Goal: Information Seeking & Learning: Learn about a topic

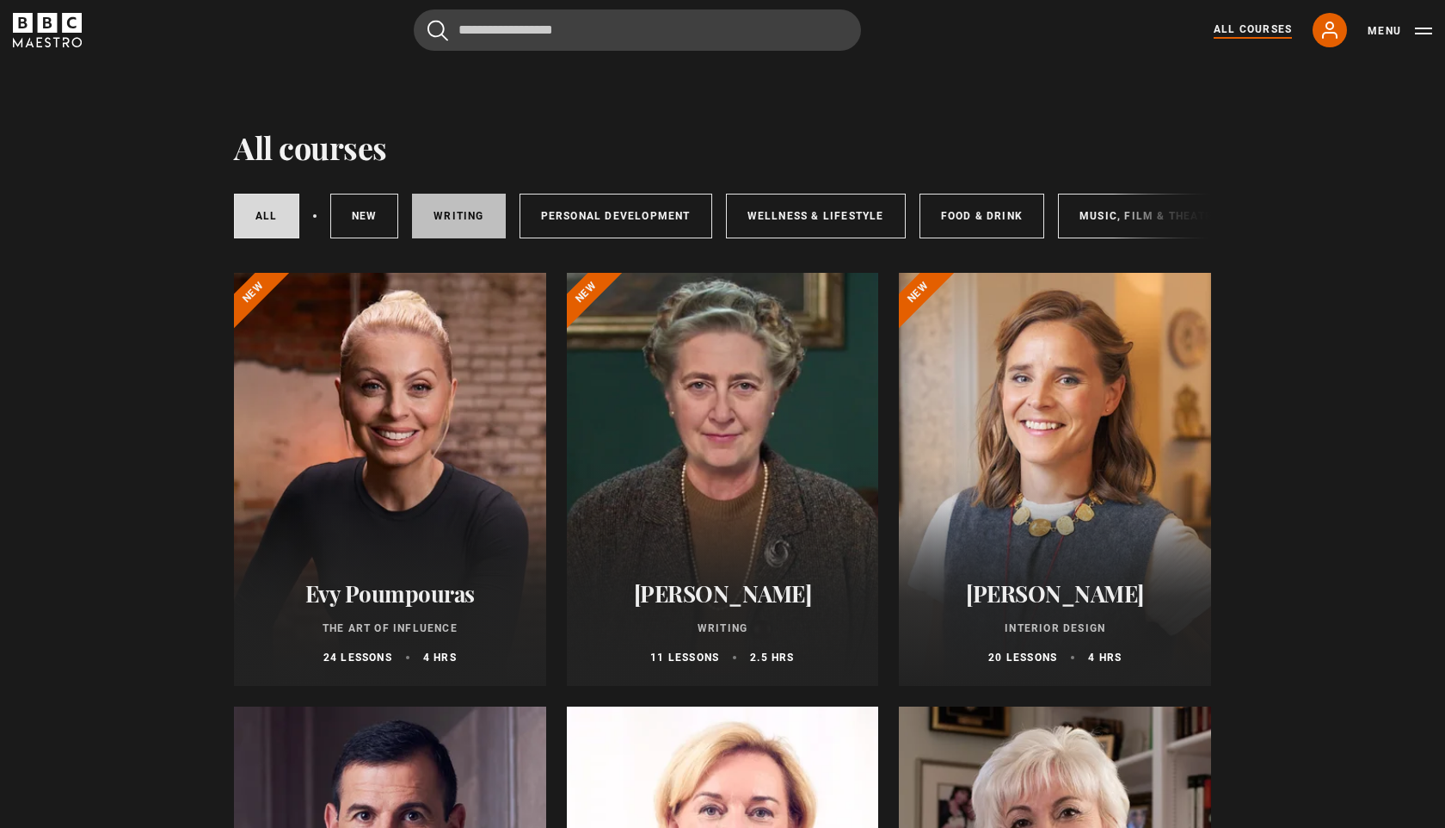
scroll to position [0, 286]
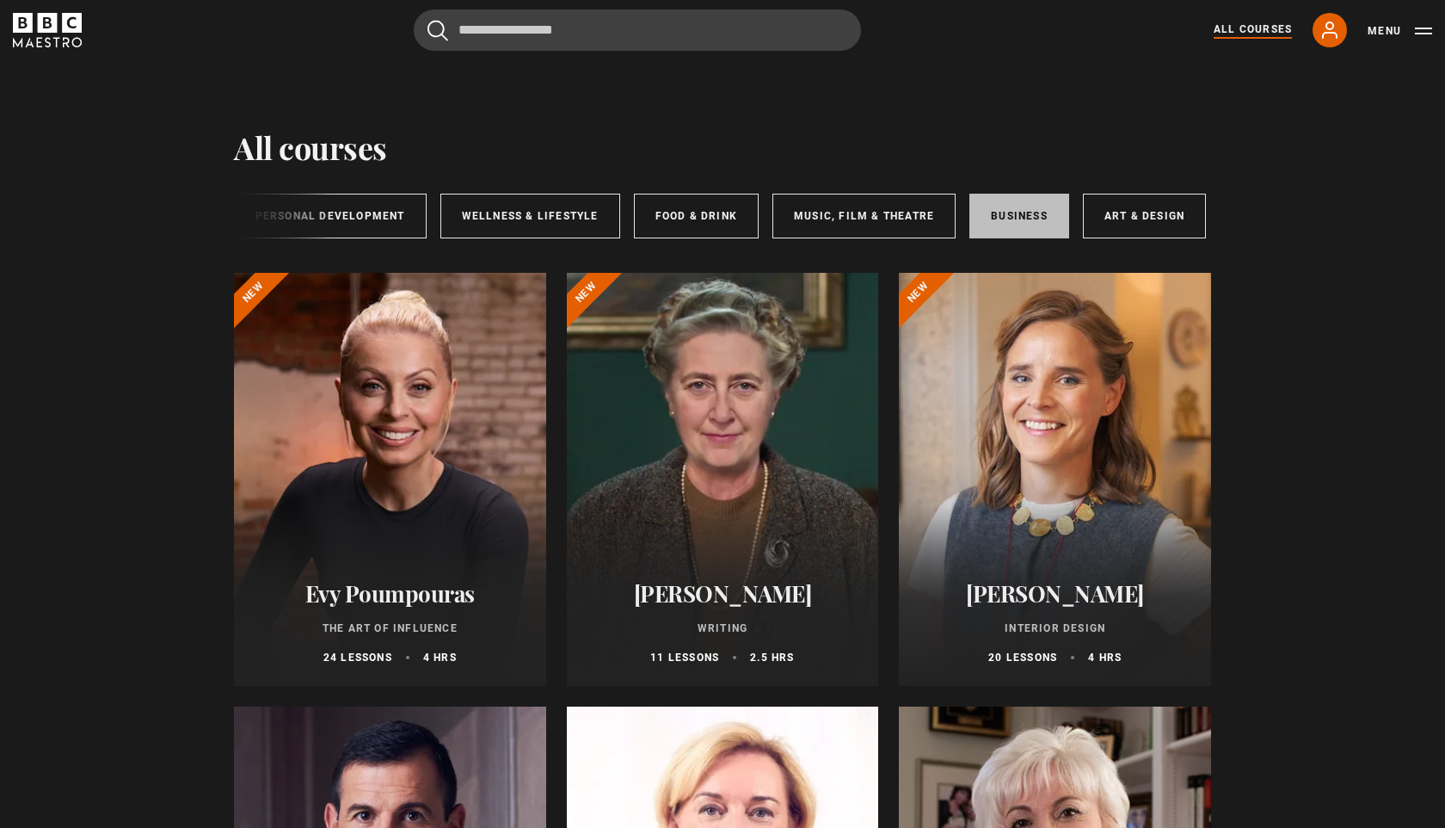
click at [1021, 207] on link "Business" at bounding box center [1019, 216] width 100 height 45
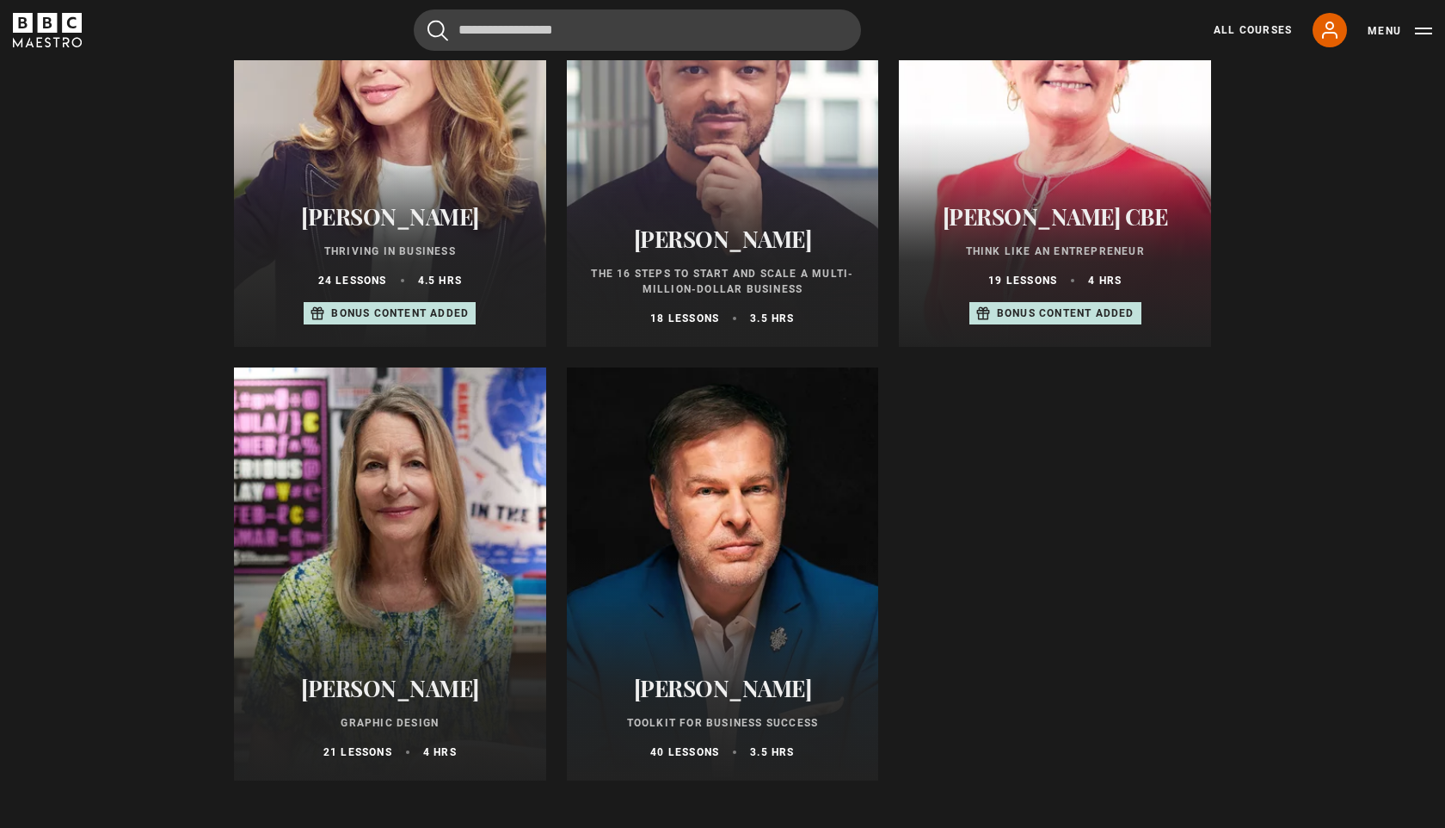
scroll to position [785, 0]
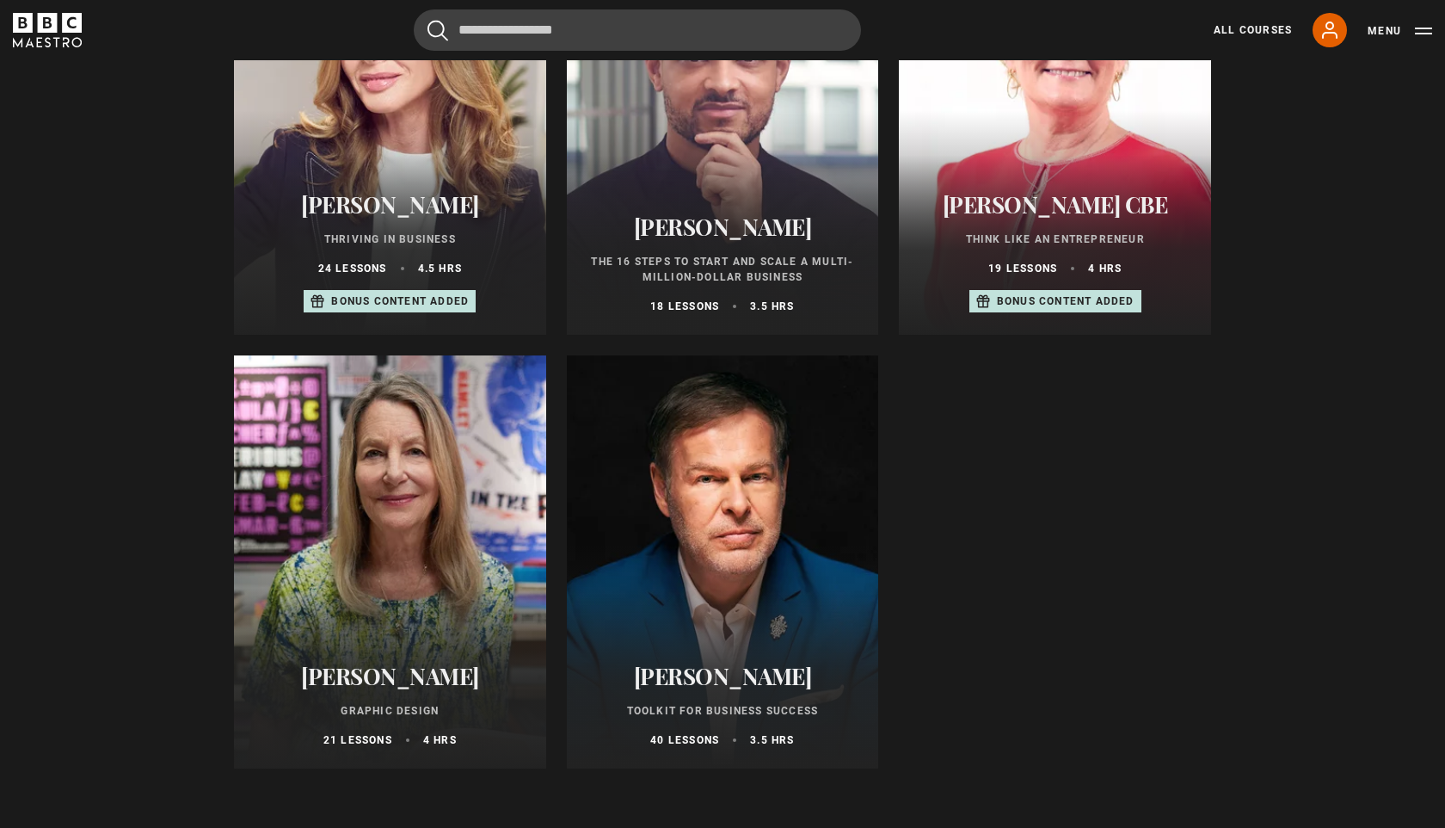
click at [768, 511] on div at bounding box center [723, 561] width 312 height 413
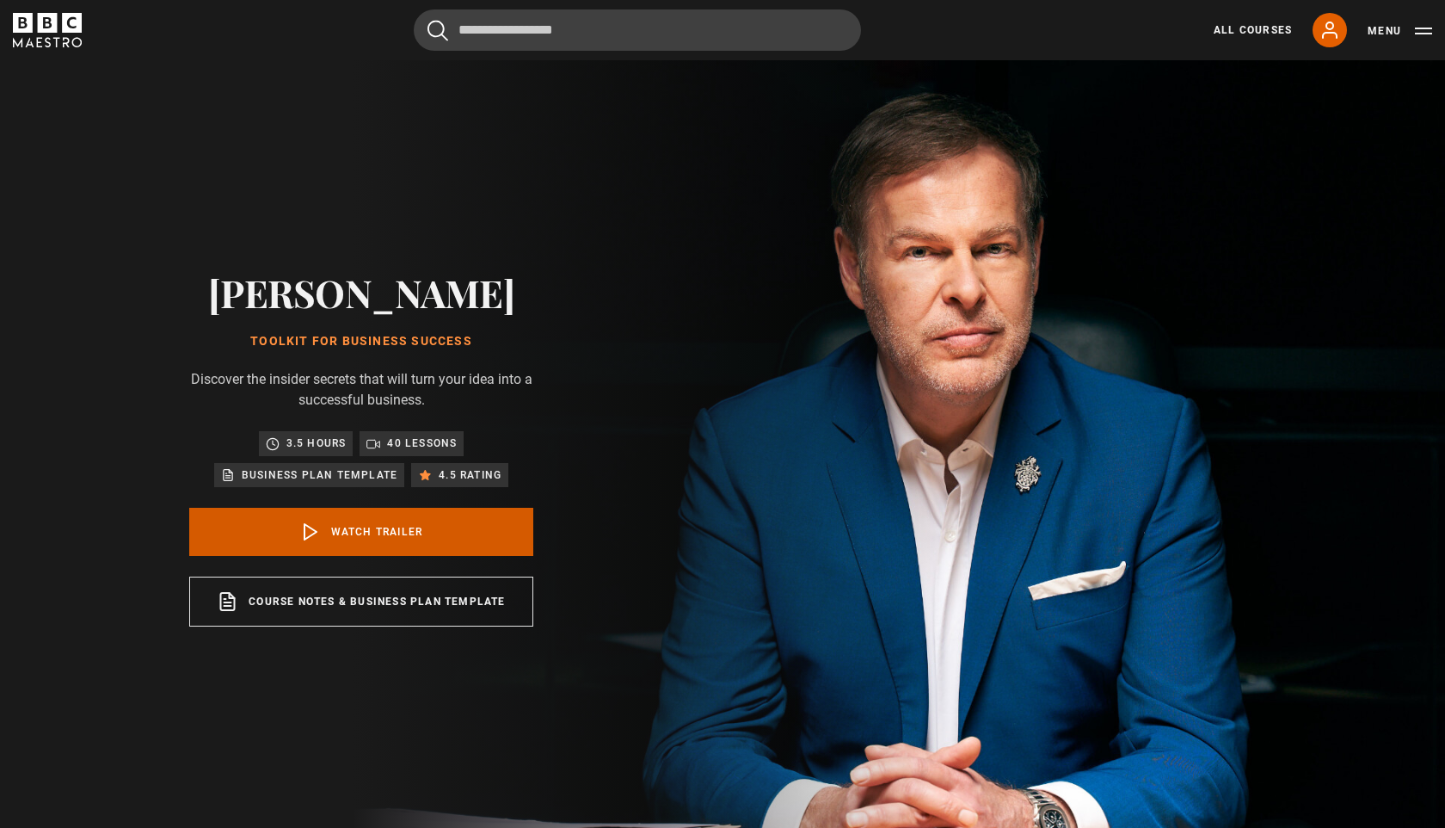
click at [405, 521] on link "Watch Trailer" at bounding box center [361, 532] width 344 height 48
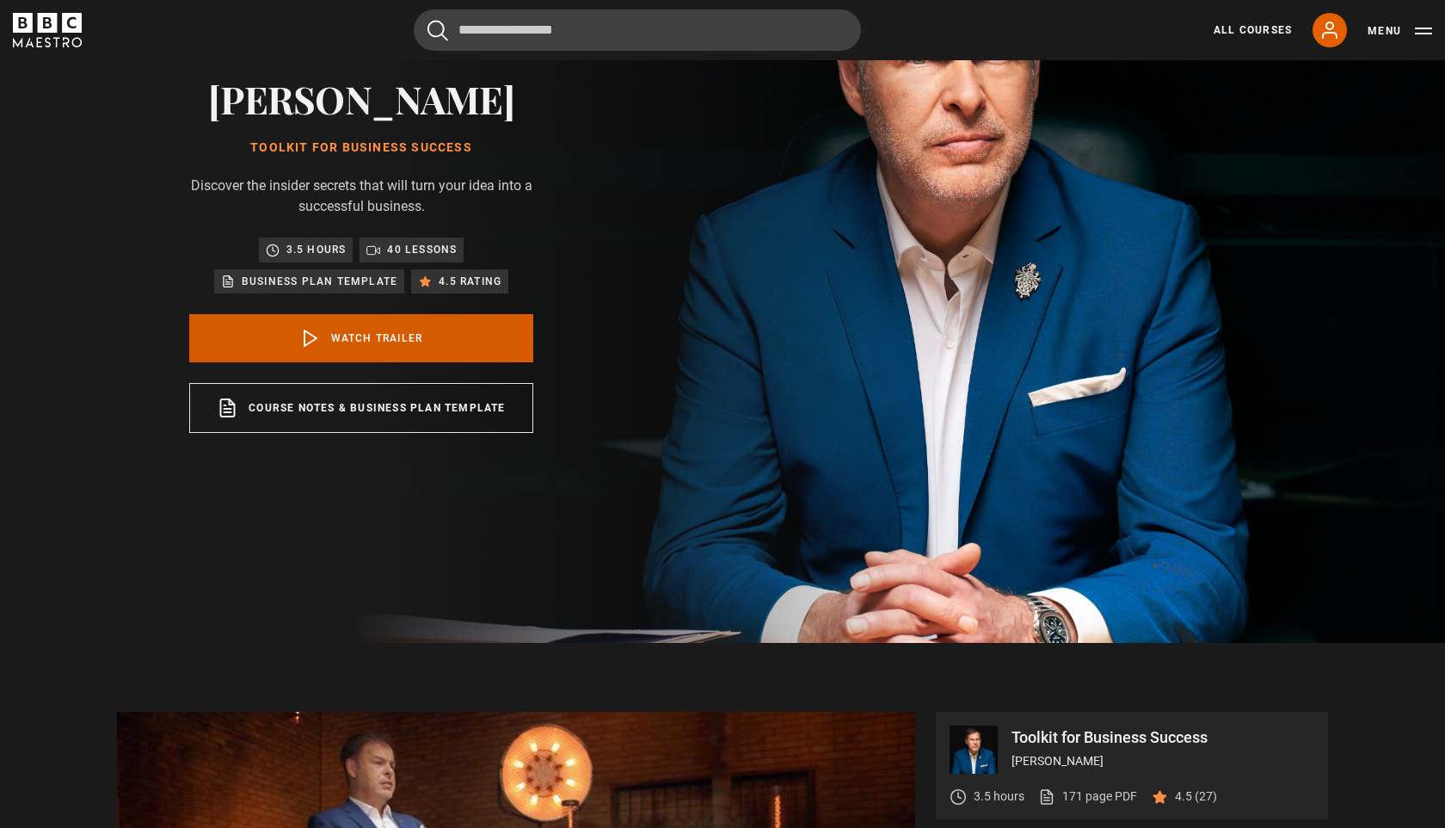
scroll to position [559, 0]
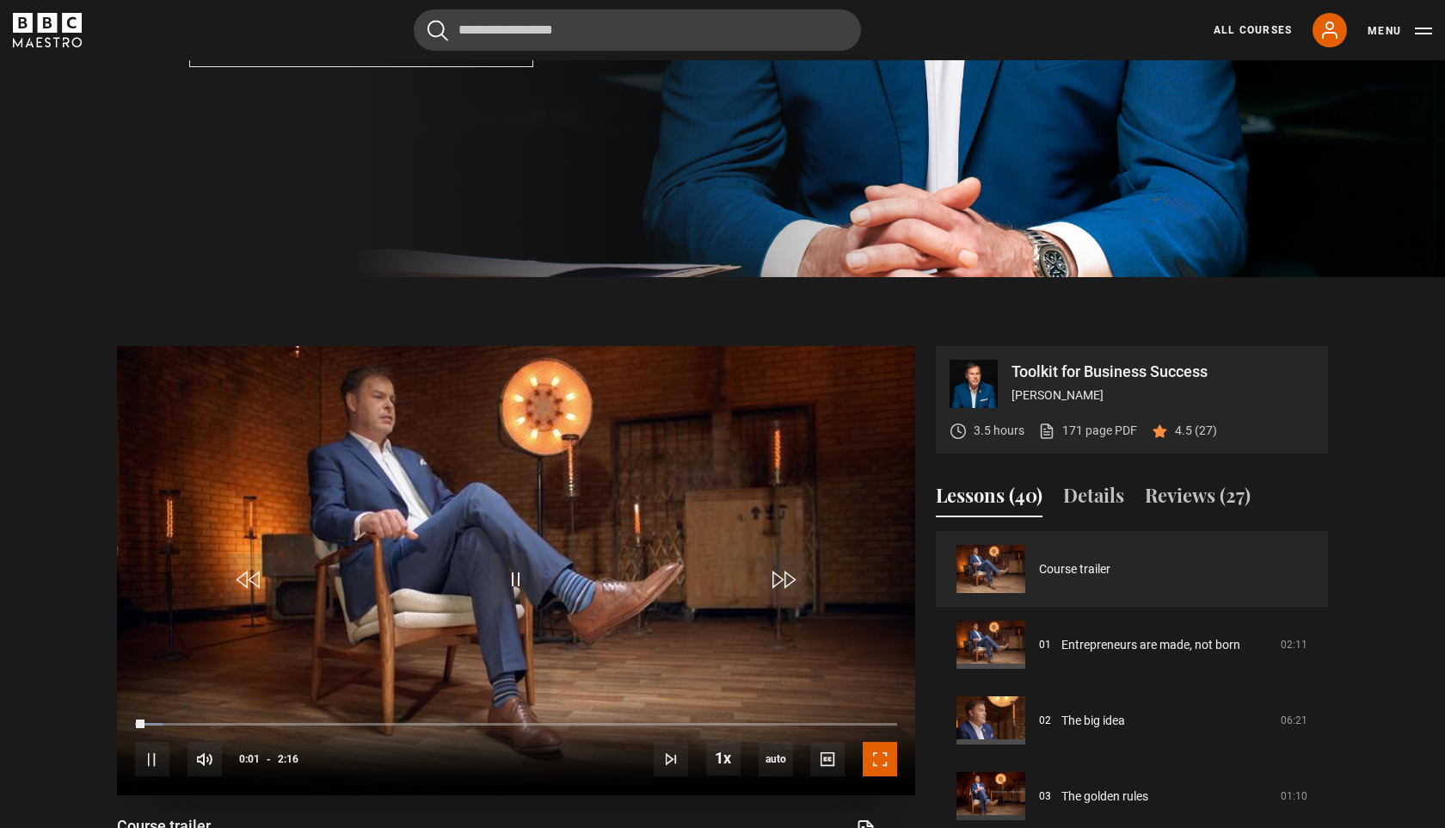
click at [886, 759] on span "Video Player" at bounding box center [880, 759] width 34 height 34
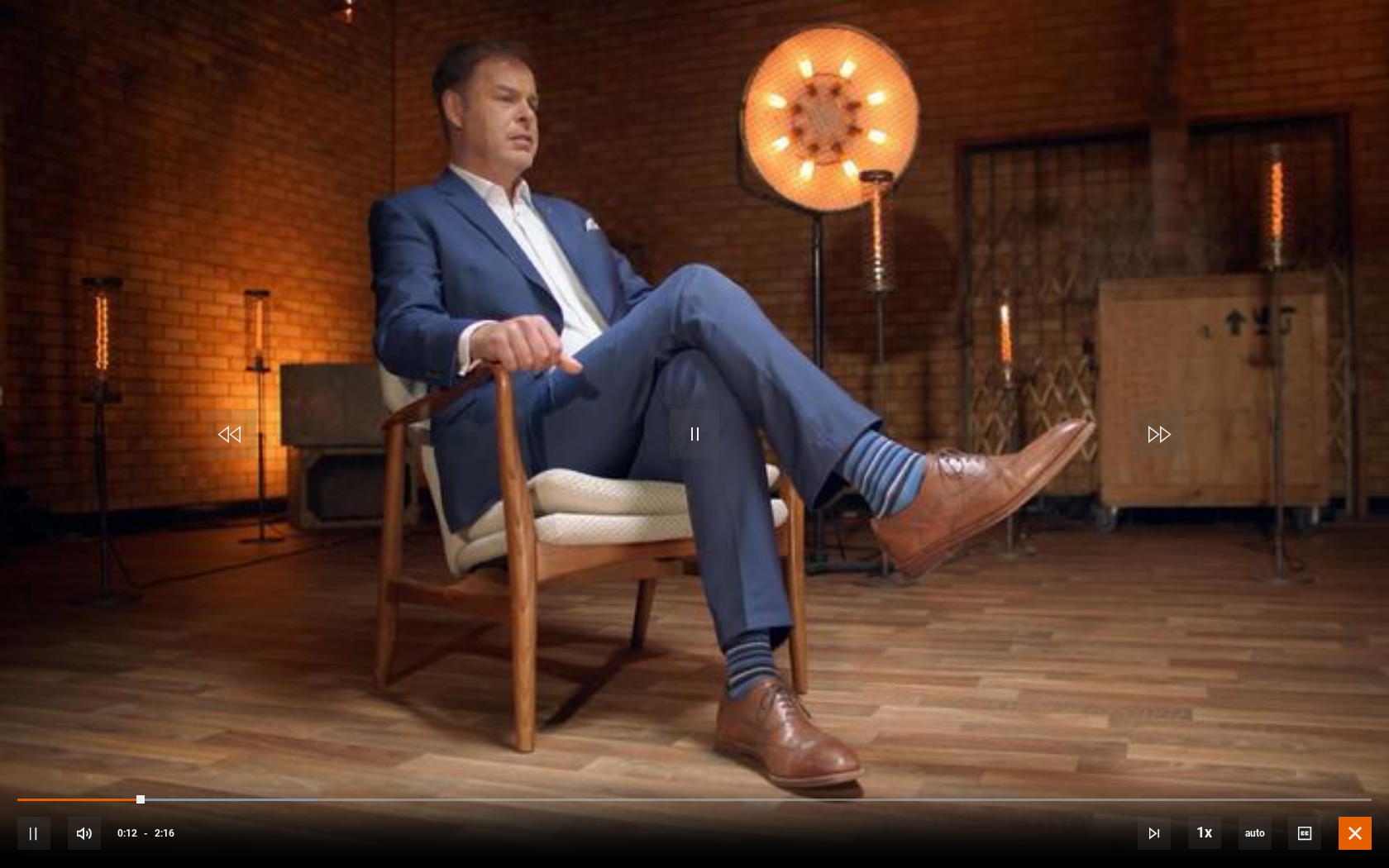
click at [1351, 795] on span "Video Player" at bounding box center [1355, 833] width 33 height 33
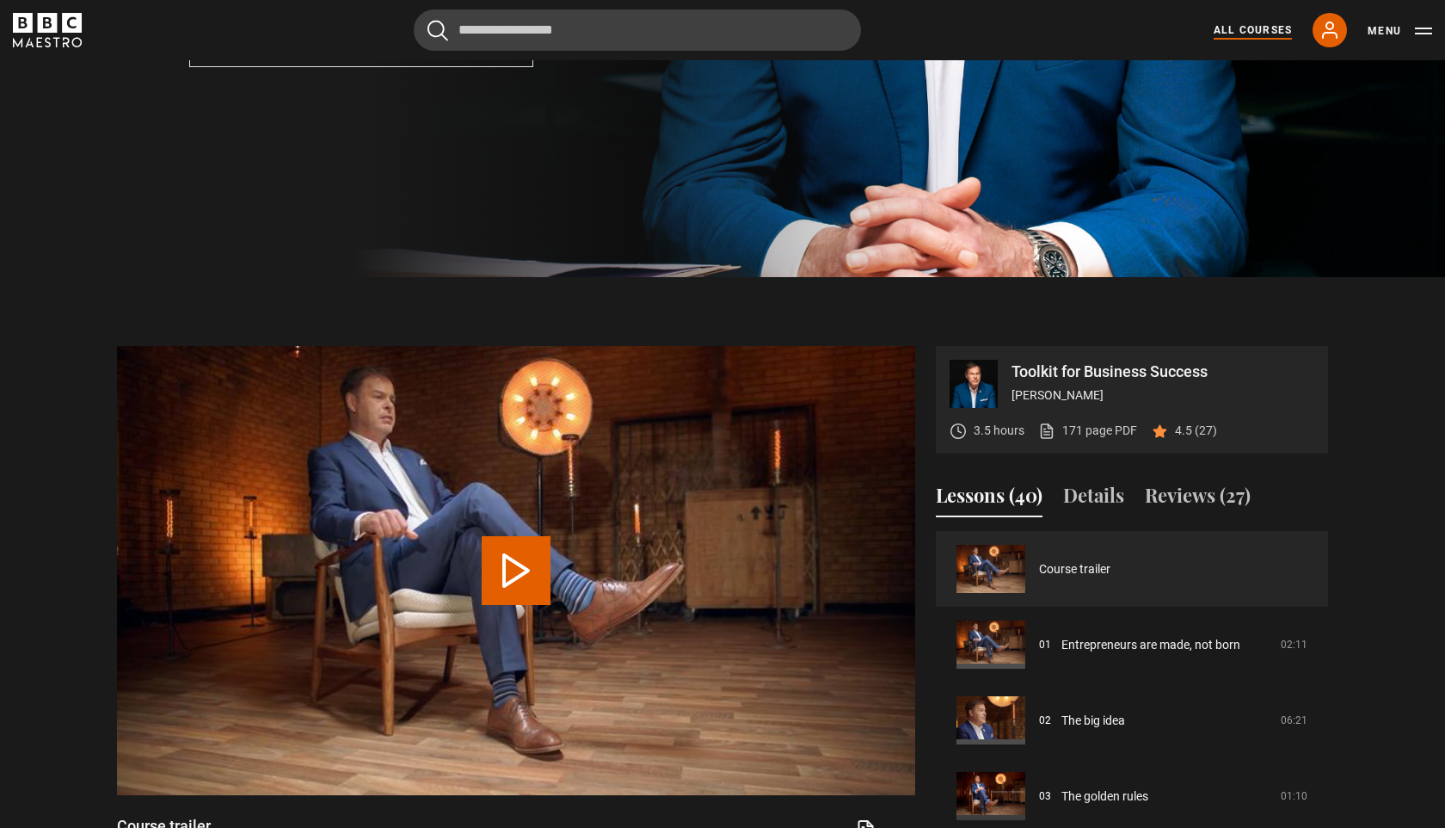
click at [1228, 36] on link "All Courses" at bounding box center [1253, 29] width 78 height 15
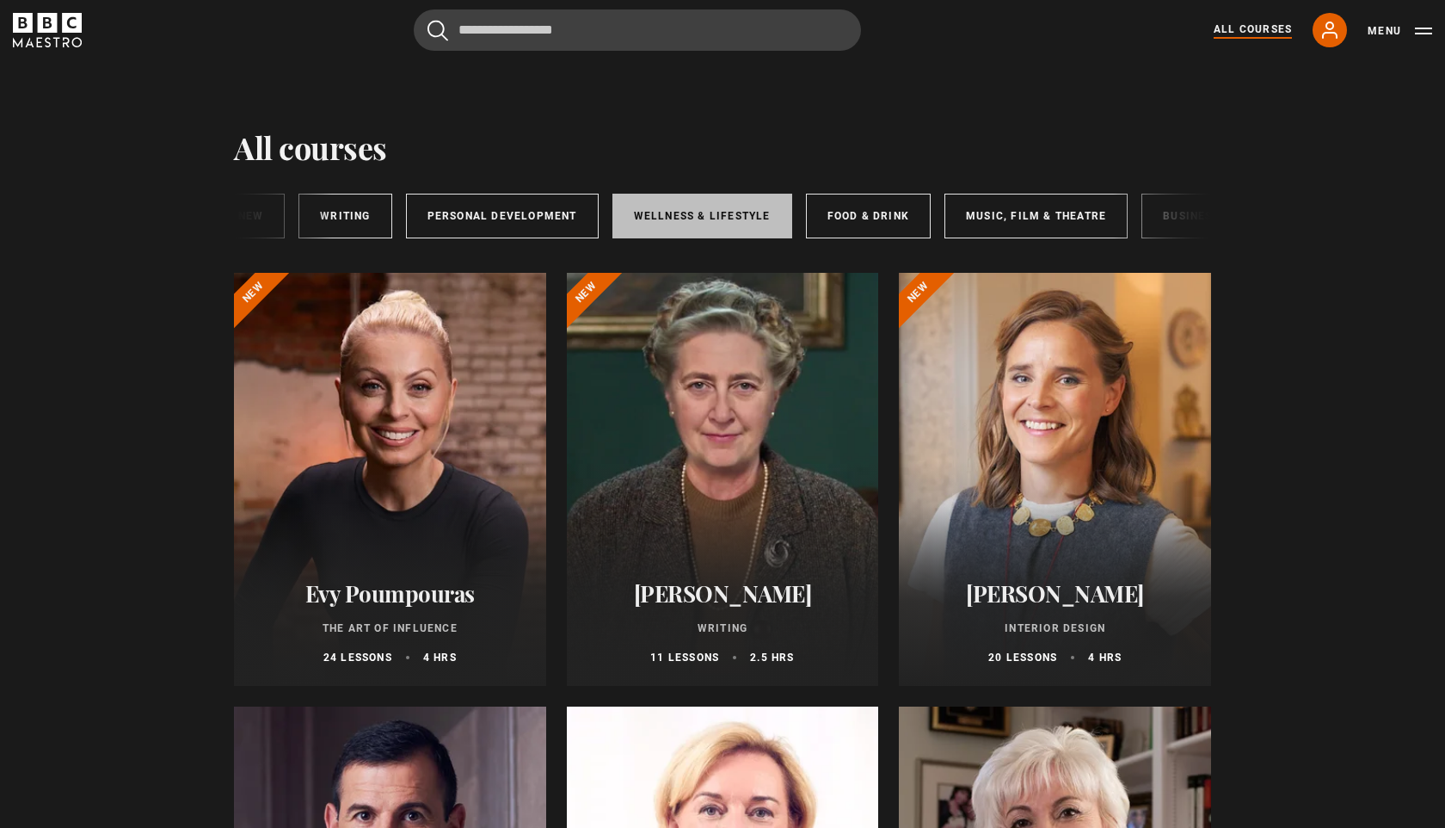
scroll to position [0, 286]
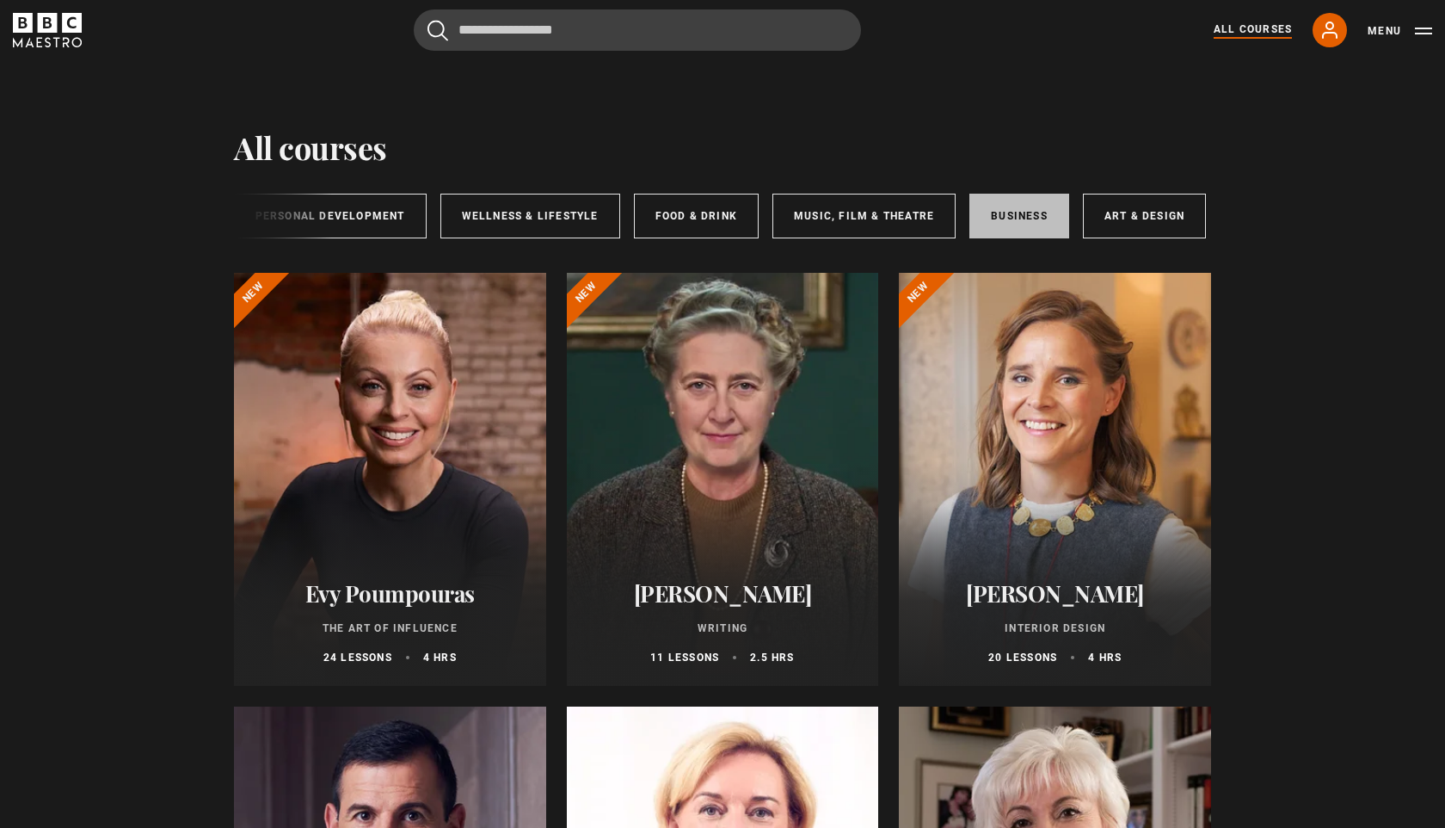
click at [1031, 201] on link "Business" at bounding box center [1019, 216] width 100 height 45
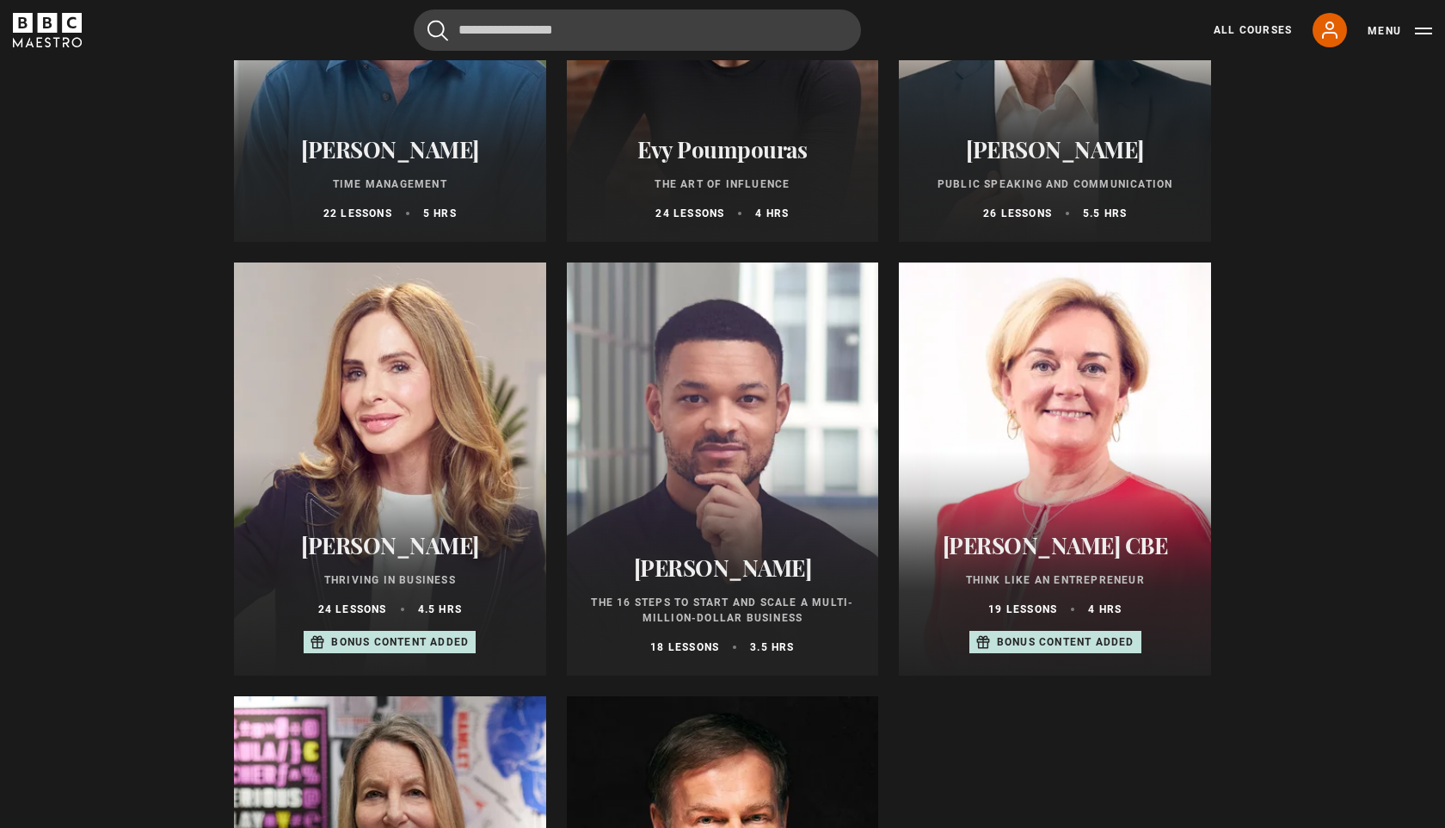
scroll to position [449, 0]
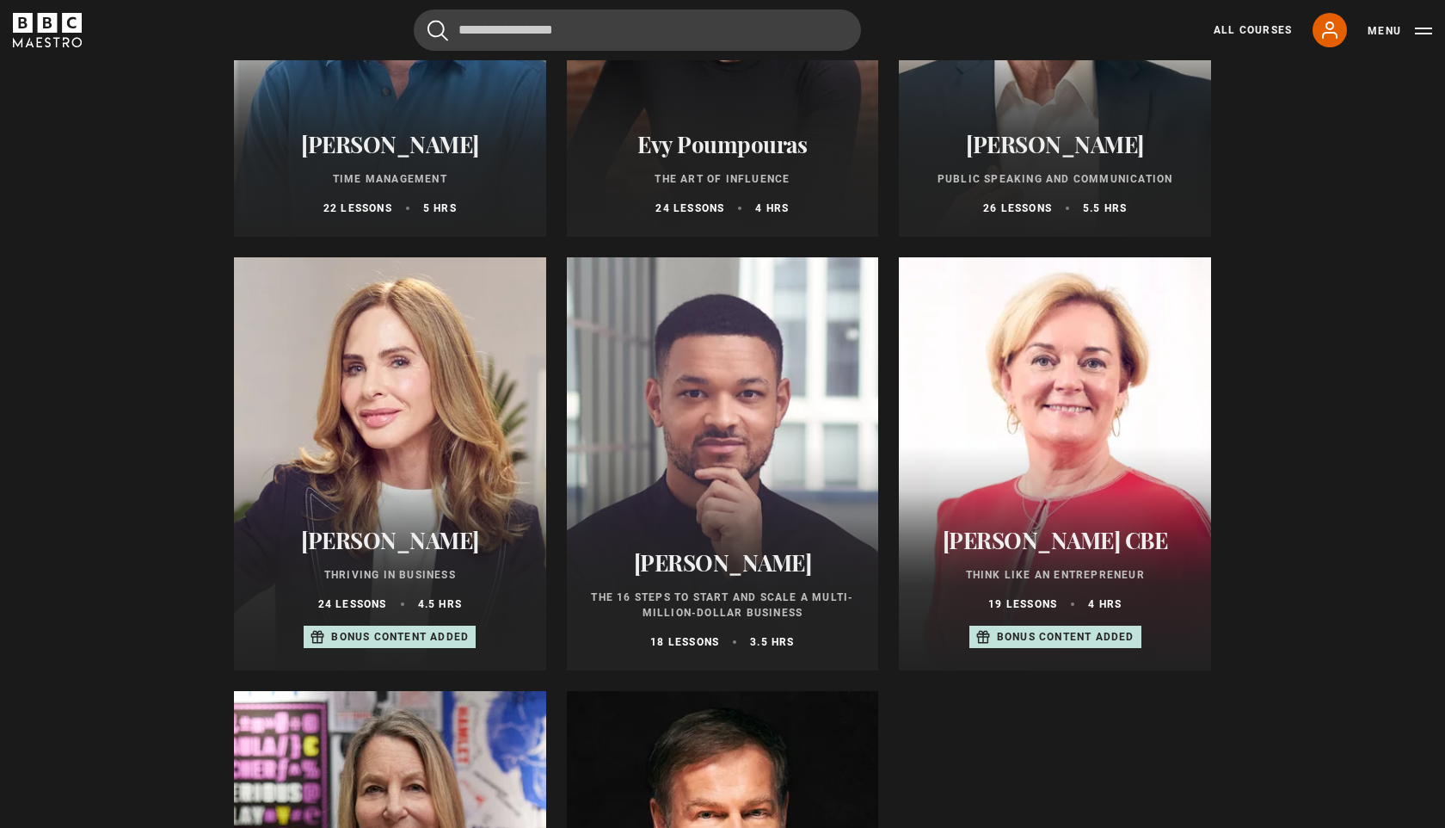
click at [402, 514] on div "[PERSON_NAME] Thriving in Business 24 lessons 4.5 hrs Bonus content added" at bounding box center [390, 588] width 312 height 164
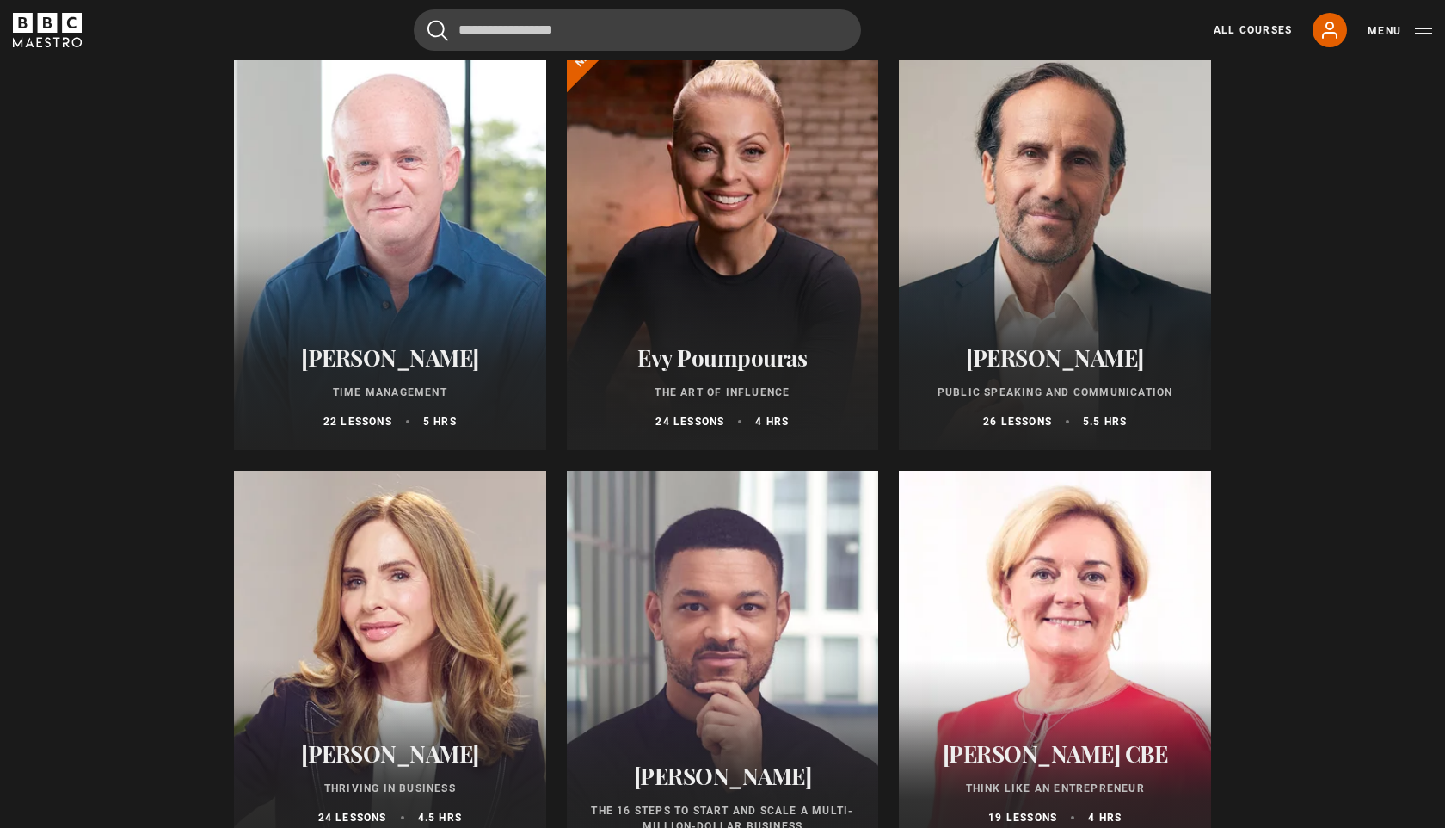
scroll to position [218, 0]
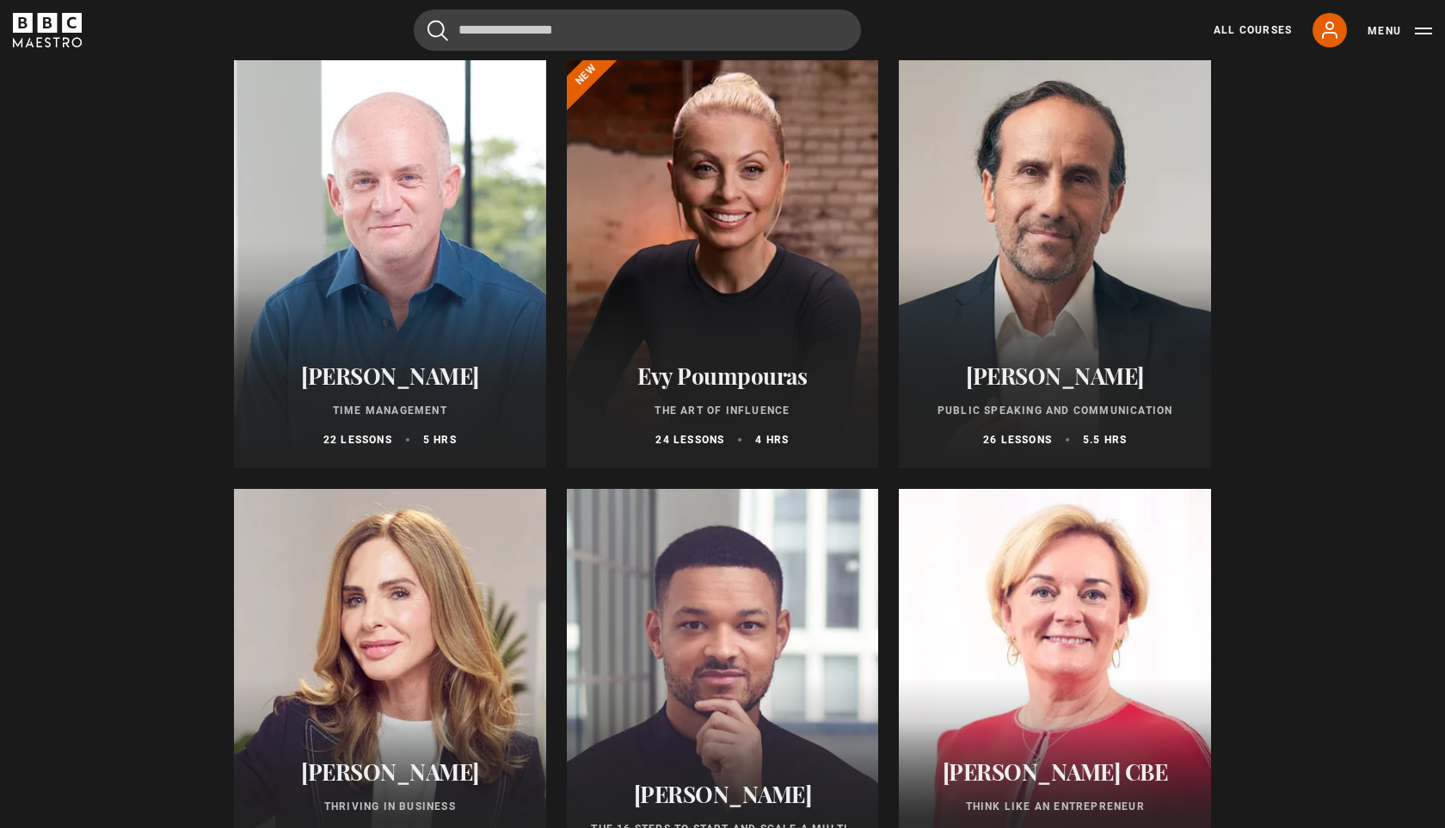
click at [1058, 269] on div at bounding box center [1055, 261] width 312 height 413
click at [1012, 410] on p "Public Speaking and Communication" at bounding box center [1055, 410] width 271 height 15
click at [1022, 267] on div at bounding box center [1055, 261] width 312 height 413
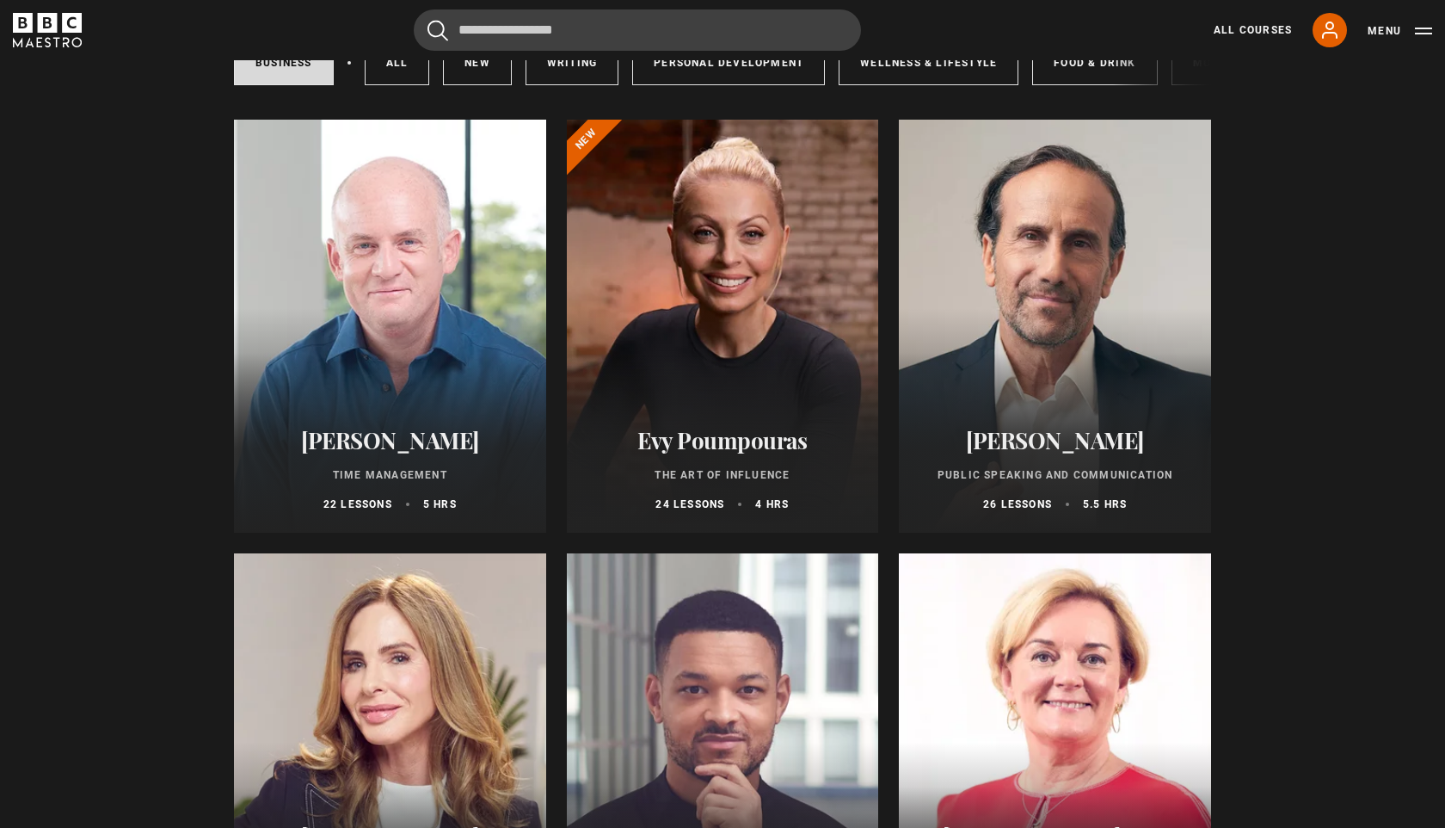
scroll to position [132, 0]
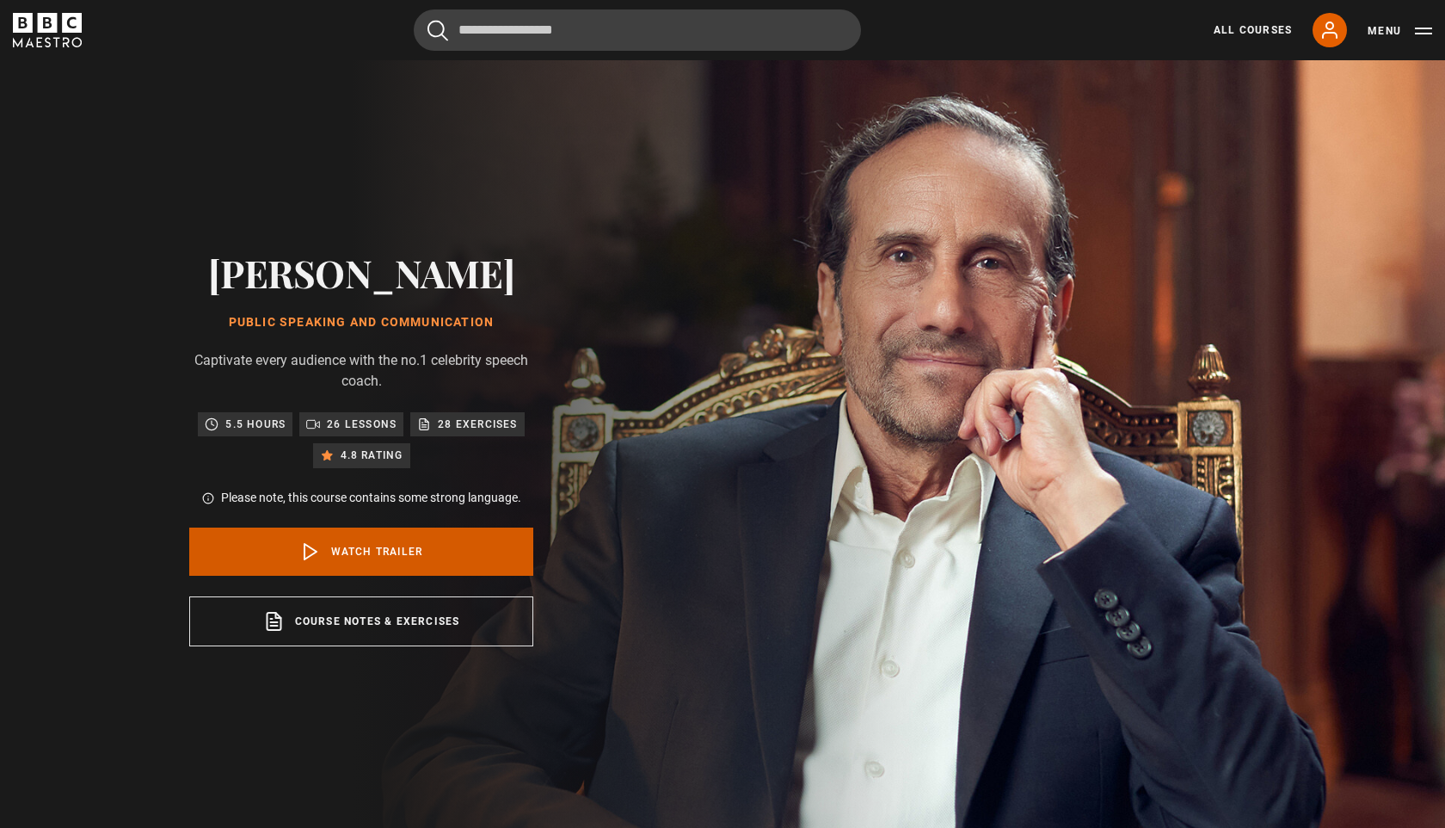
click at [458, 554] on link "Watch Trailer" at bounding box center [361, 551] width 344 height 48
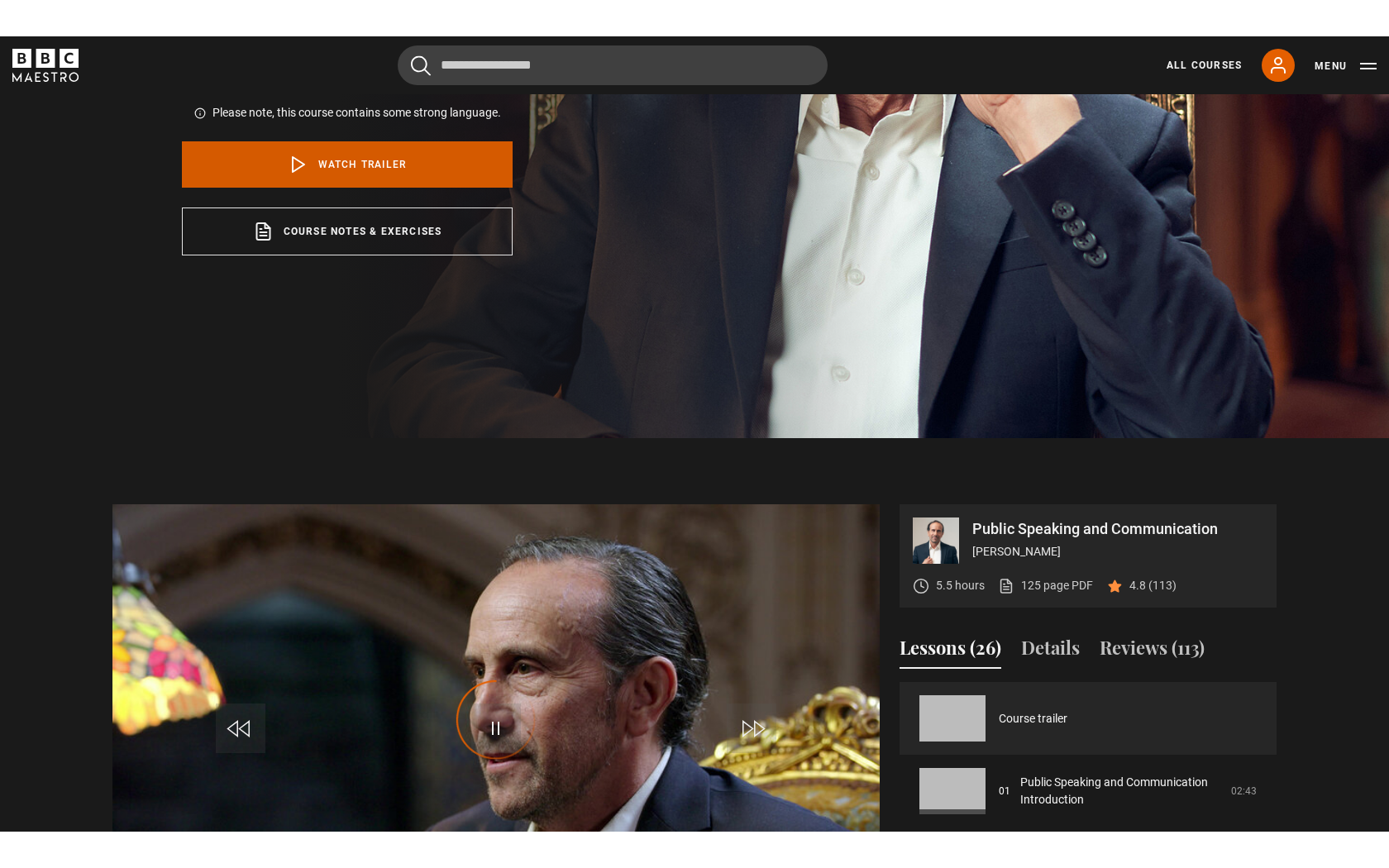
scroll to position [537, 0]
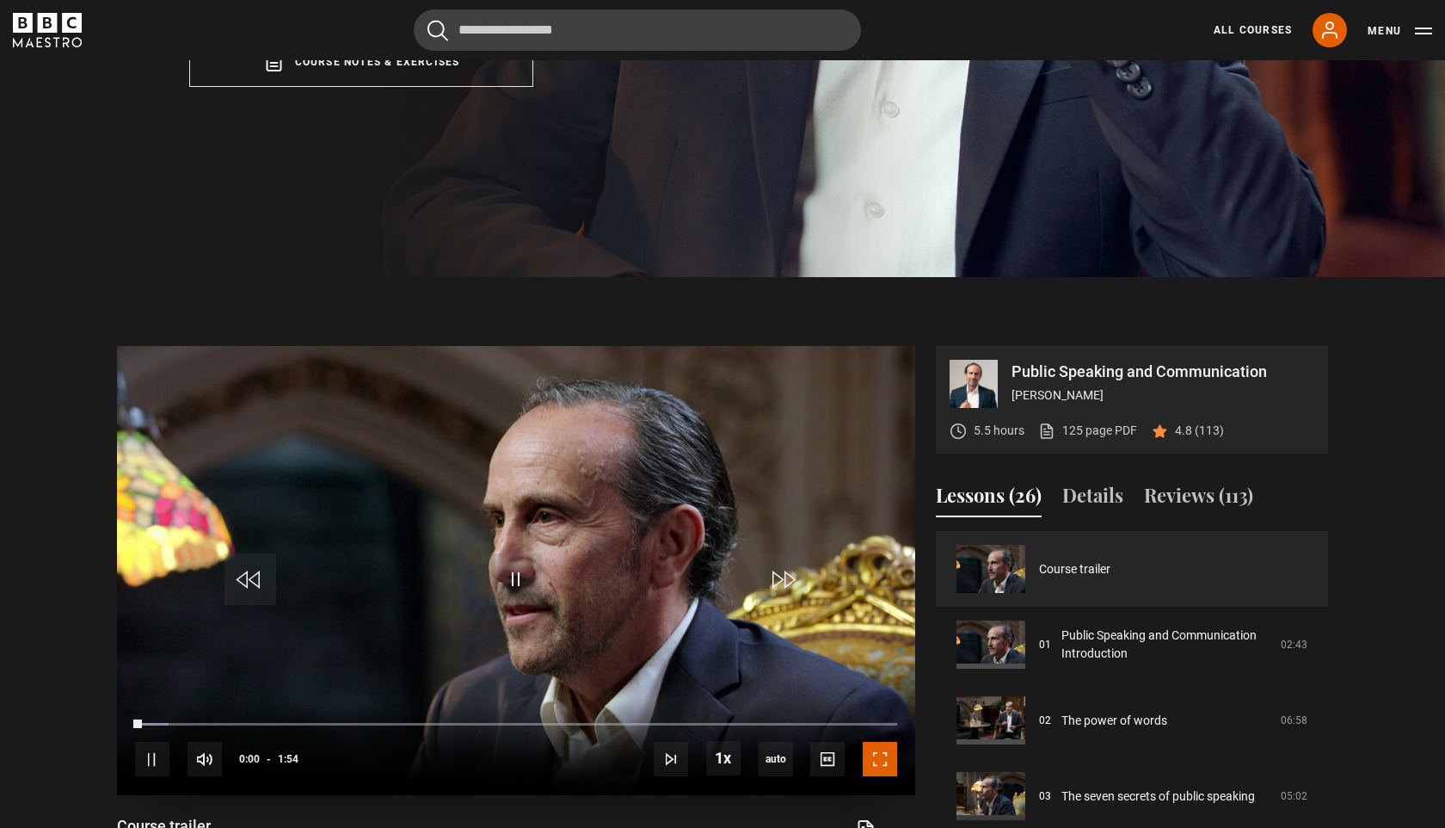
click at [867, 748] on span "Video Player" at bounding box center [880, 759] width 34 height 34
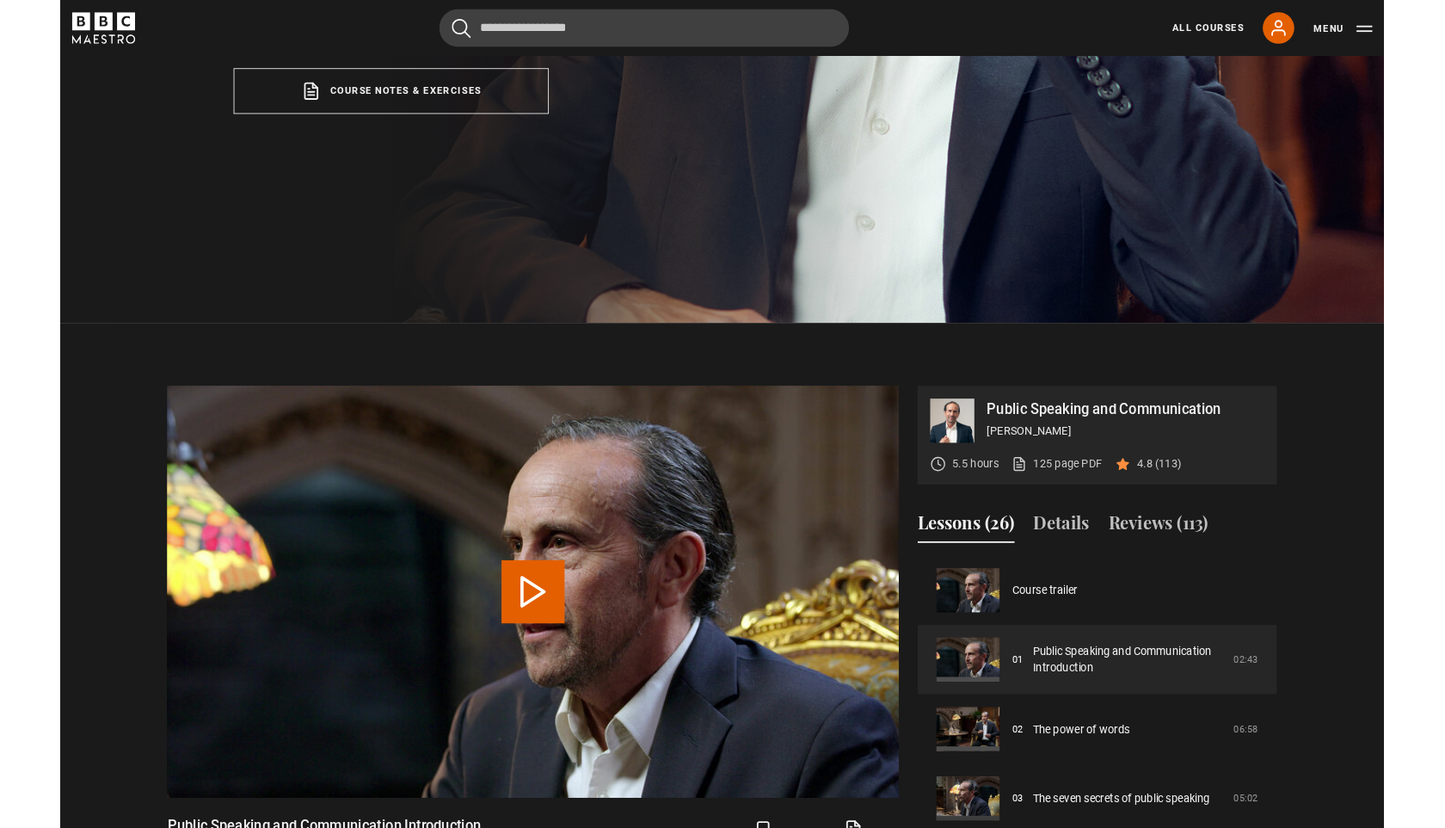
scroll to position [912, 0]
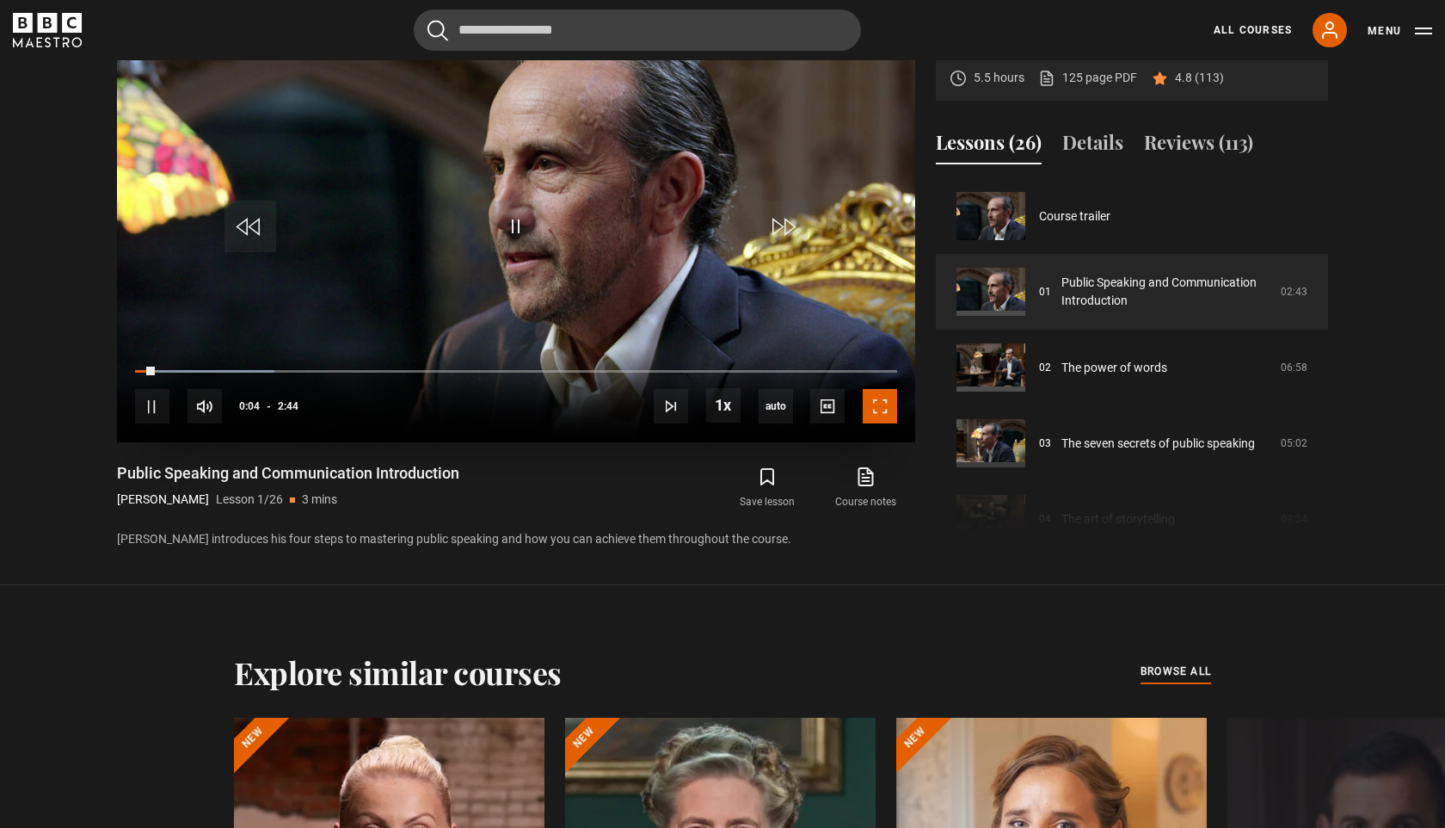
click at [888, 415] on span "Video Player" at bounding box center [880, 406] width 34 height 34
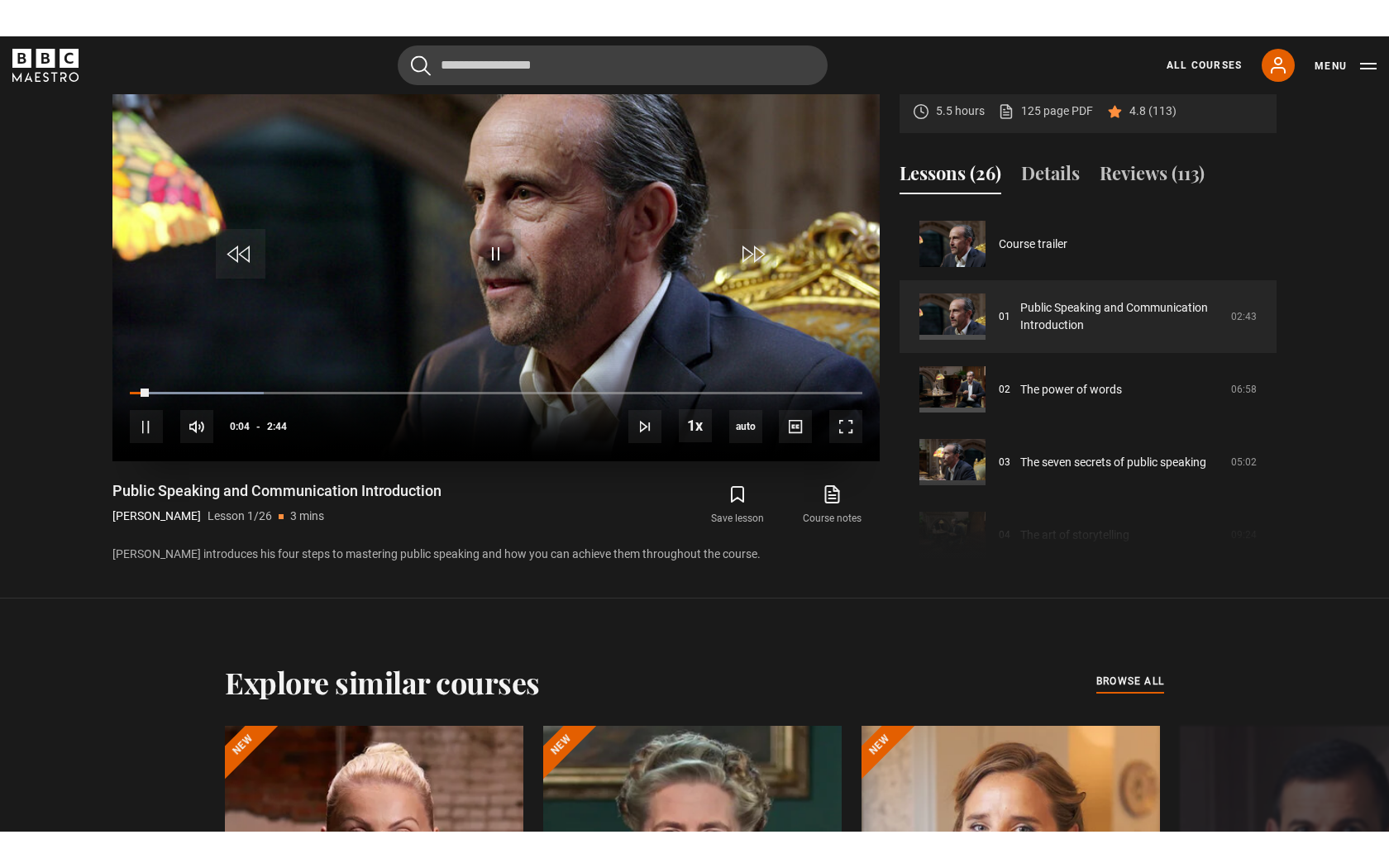
scroll to position [870, 0]
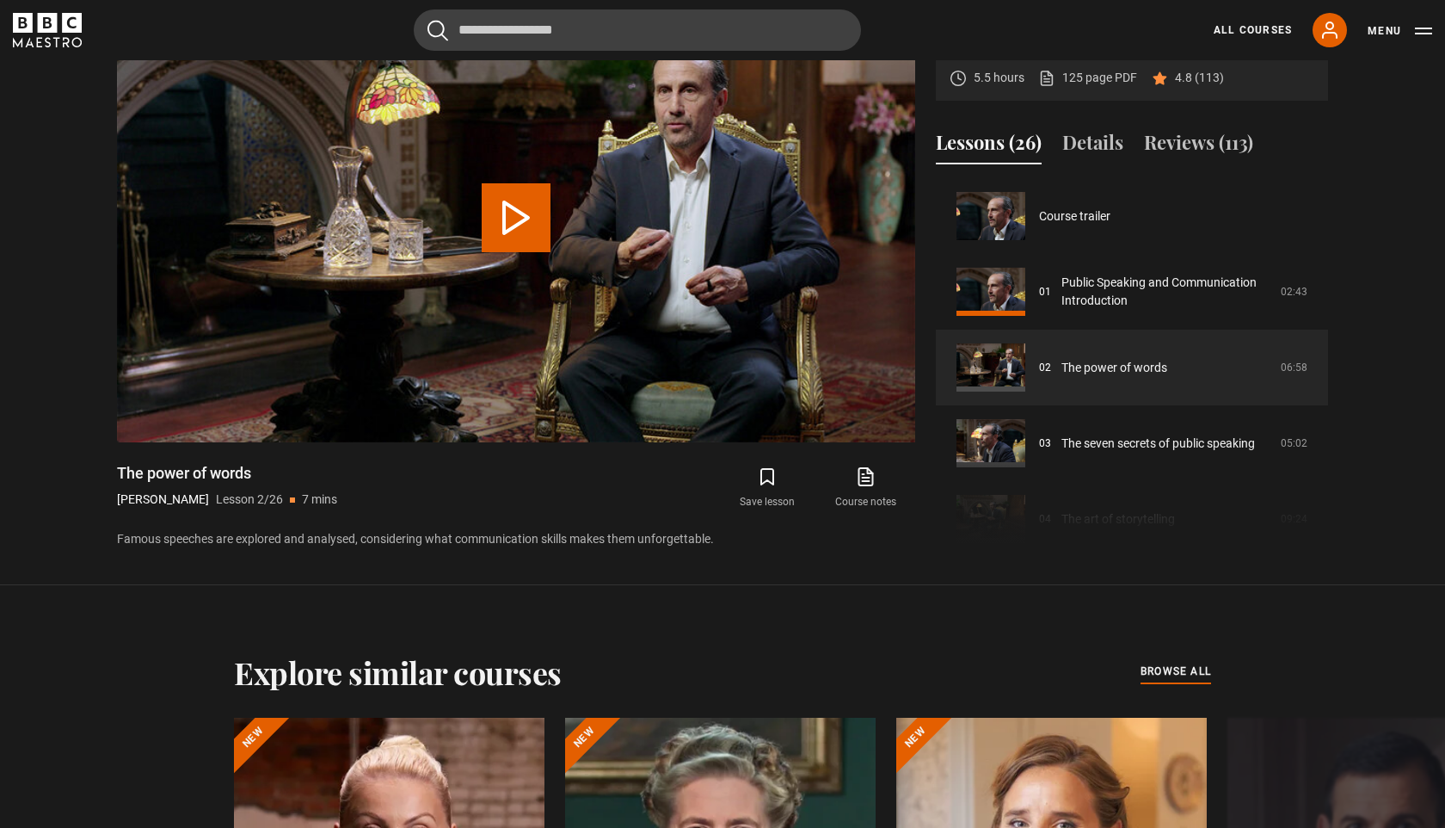
scroll to position [76, 0]
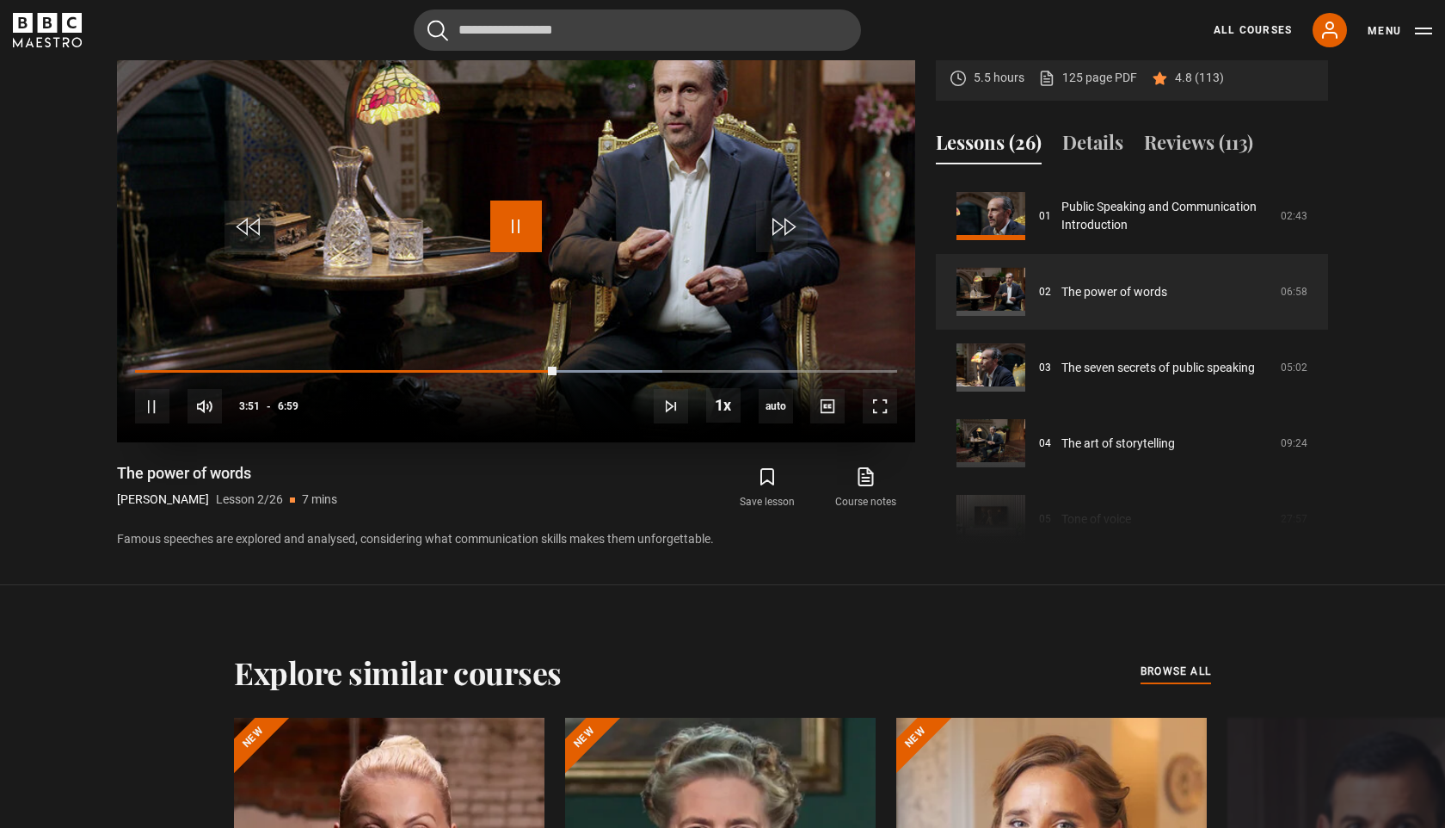
click at [514, 214] on span "Video Player" at bounding box center [516, 226] width 52 height 52
